Goal: Task Accomplishment & Management: Use online tool/utility

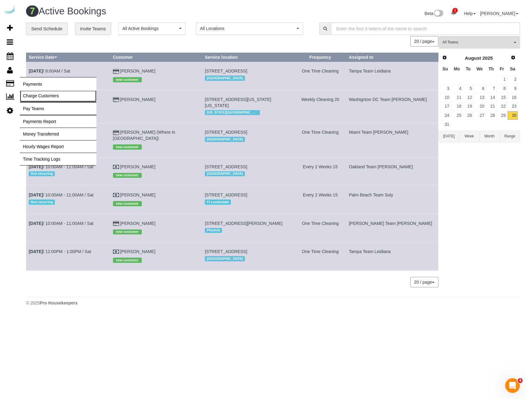
click at [60, 95] on link "Charge Customers" at bounding box center [58, 96] width 77 height 12
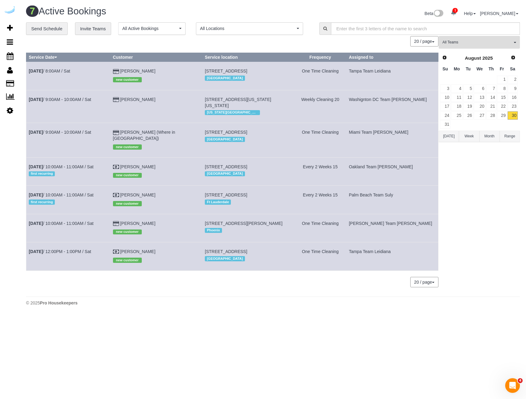
select select
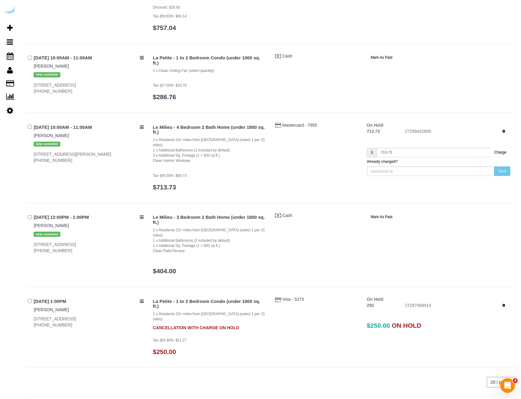
scroll to position [384, 0]
click at [506, 305] on span "button" at bounding box center [507, 305] width 2 height 1
click at [489, 312] on link "Release Hold" at bounding box center [486, 316] width 48 height 8
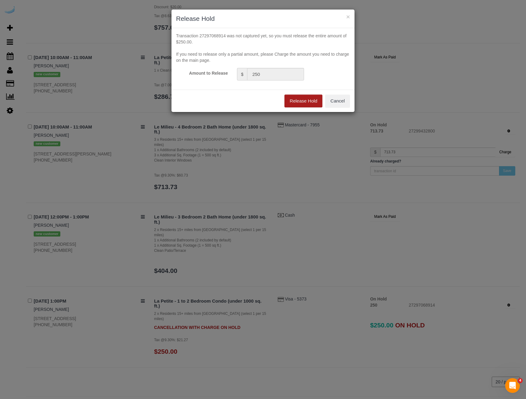
click at [301, 95] on button "Release Hold" at bounding box center [303, 101] width 38 height 13
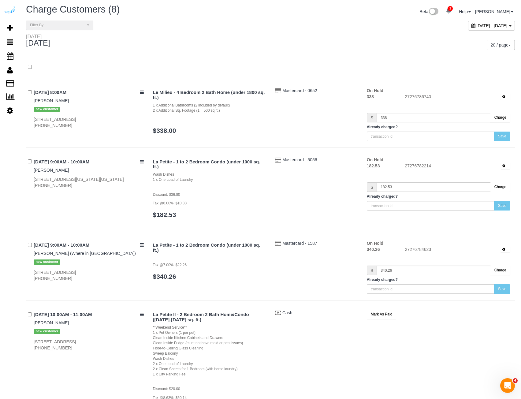
scroll to position [0, 0]
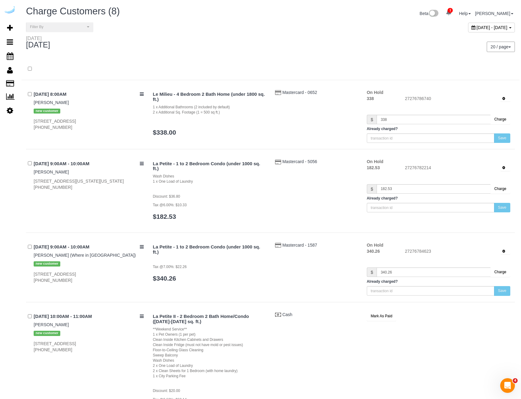
click at [468, 24] on div "[DATE] - [DATE]" at bounding box center [491, 28] width 47 height 10
type input "**********"
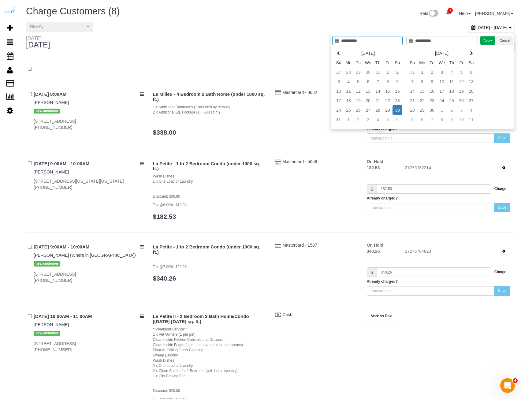
type input "**********"
click at [249, 45] on div "[DATE]" at bounding box center [145, 44] width 249 height 16
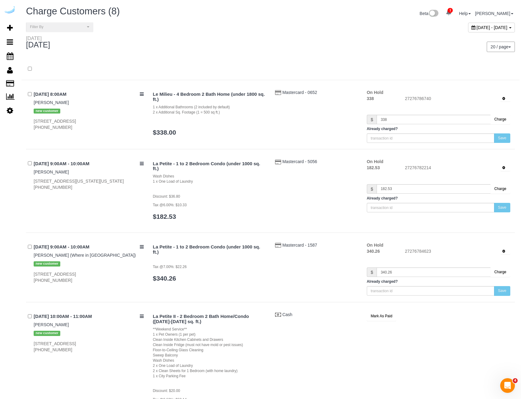
click at [239, 52] on div "[DATE] 20 / page 10 / page 20 / page 30 / page 40 / page 50 / page 100 / page" at bounding box center [270, 47] width 498 height 23
click at [455, 8] on link "1" at bounding box center [449, 12] width 12 height 13
click at [484, 26] on icon at bounding box center [481, 26] width 3 height 4
click at [304, 59] on div at bounding box center [270, 69] width 498 height 22
